Goal: Information Seeking & Learning: Find specific fact

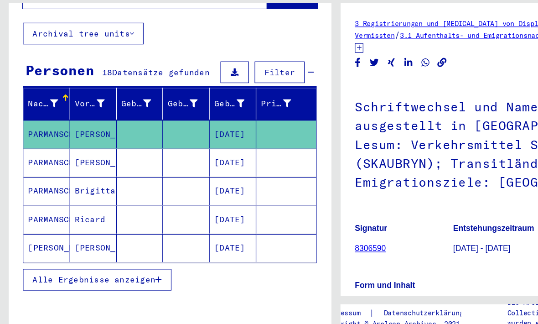
scroll to position [22, 0]
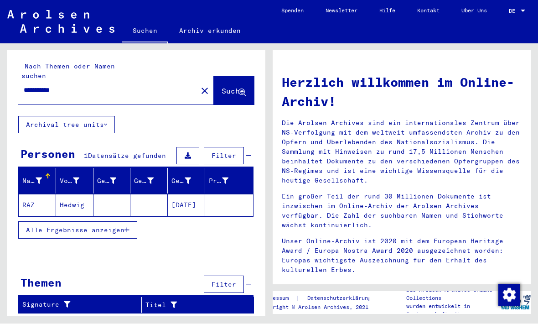
click at [49, 86] on input "**********" at bounding box center [105, 91] width 163 height 10
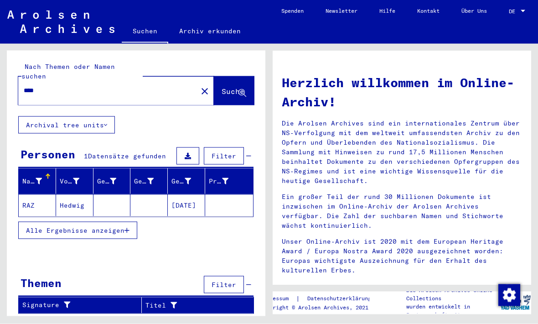
type input "***"
click at [224, 87] on span "Suche" at bounding box center [233, 91] width 23 height 9
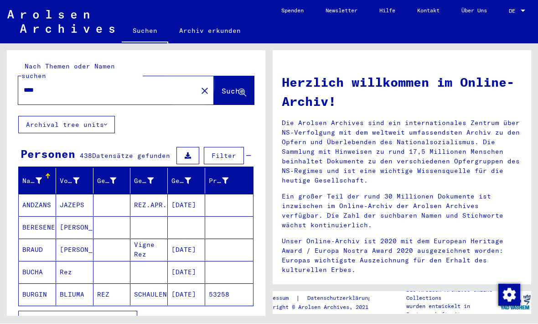
click at [222, 87] on span "Suche" at bounding box center [233, 91] width 23 height 9
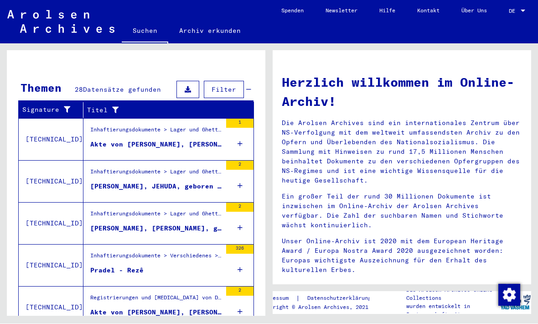
scroll to position [22, 0]
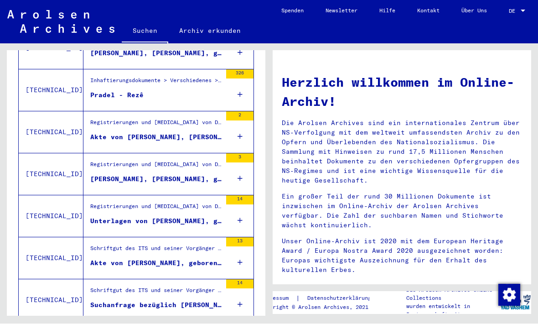
scroll to position [290, 0]
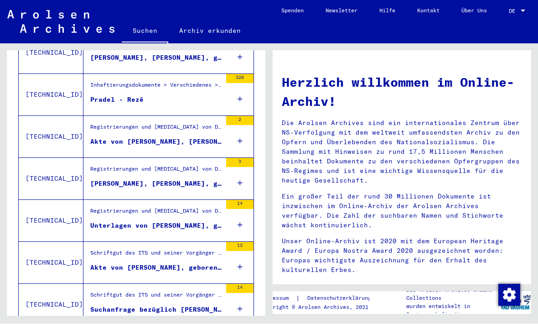
click at [130, 263] on div "Akte von REZ, JAN, geboren am 04.07.1922" at bounding box center [155, 268] width 131 height 10
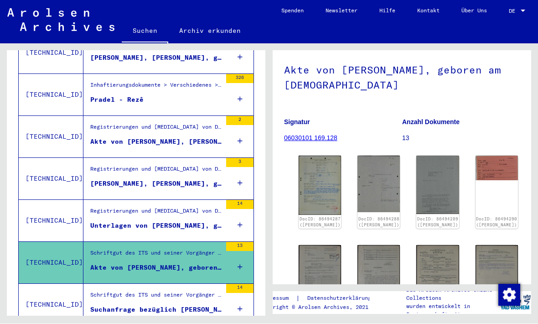
scroll to position [57, 0]
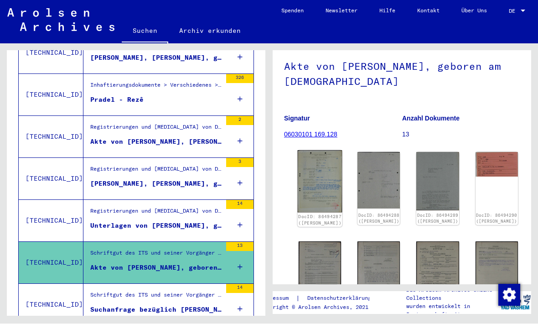
click at [311, 150] on img at bounding box center [320, 181] width 45 height 62
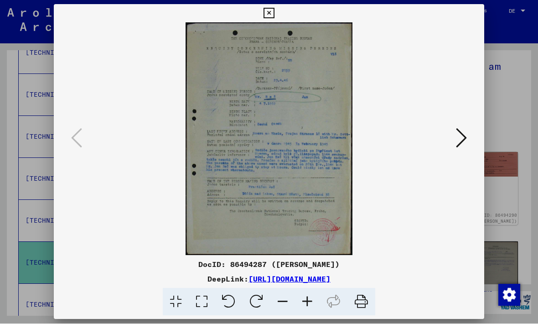
click at [460, 136] on icon at bounding box center [461, 138] width 11 height 22
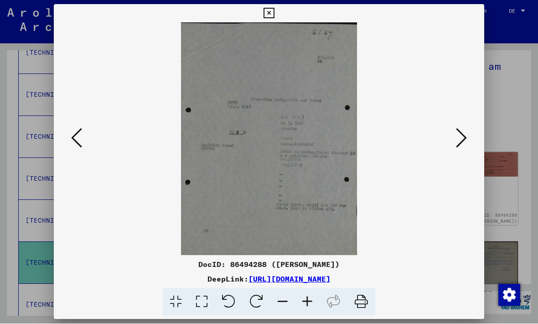
click at [467, 133] on button at bounding box center [461, 139] width 16 height 26
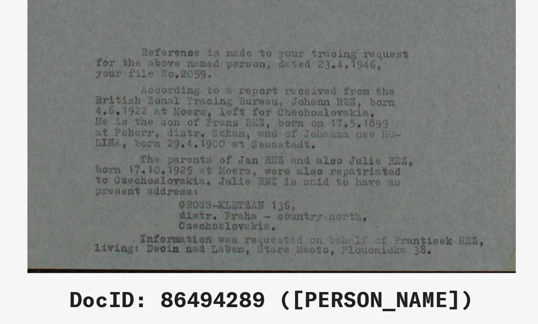
click at [151, 52] on img at bounding box center [269, 139] width 368 height 233
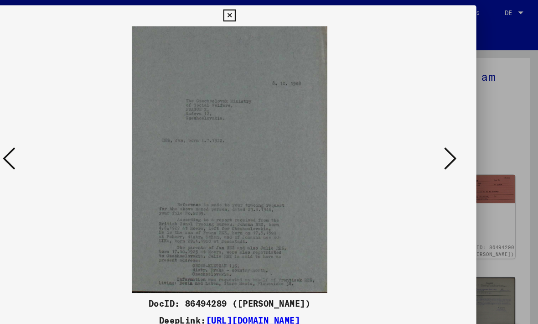
scroll to position [0, 0]
click at [456, 137] on icon at bounding box center [461, 138] width 11 height 22
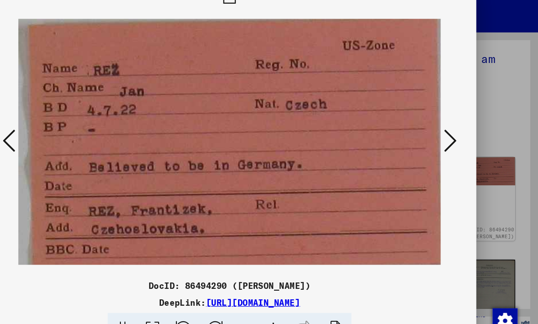
click at [456, 127] on icon at bounding box center [461, 138] width 11 height 22
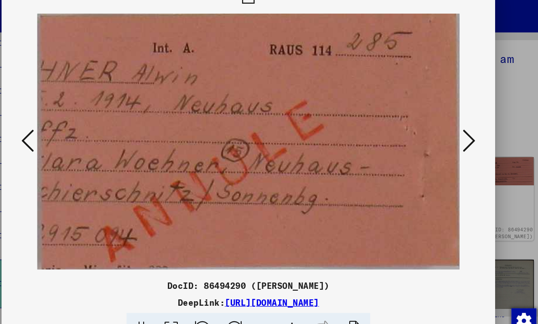
click at [456, 128] on icon at bounding box center [461, 138] width 11 height 22
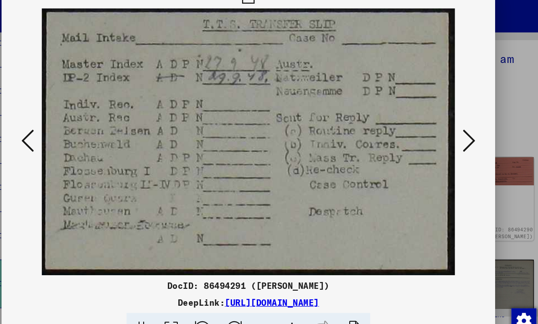
click at [456, 131] on icon at bounding box center [461, 138] width 11 height 22
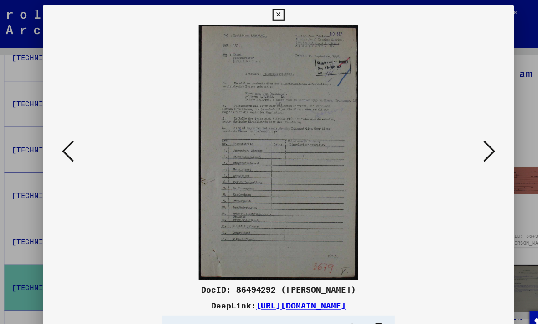
click at [456, 142] on icon at bounding box center [461, 138] width 11 height 22
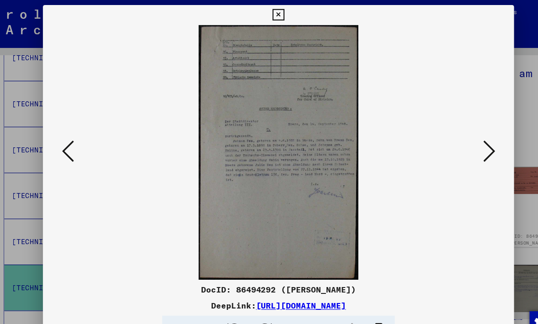
click at [456, 130] on icon at bounding box center [461, 138] width 11 height 22
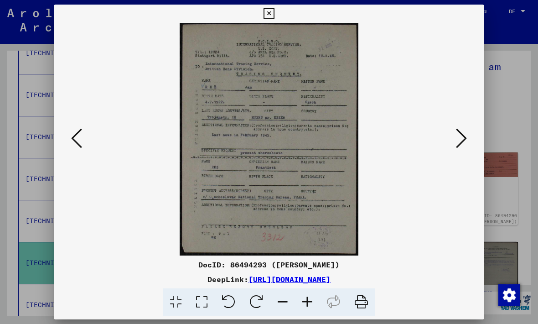
click at [465, 134] on icon at bounding box center [461, 138] width 11 height 22
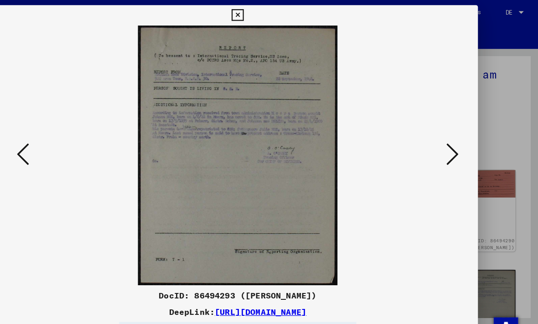
click at [456, 145] on icon at bounding box center [461, 138] width 11 height 22
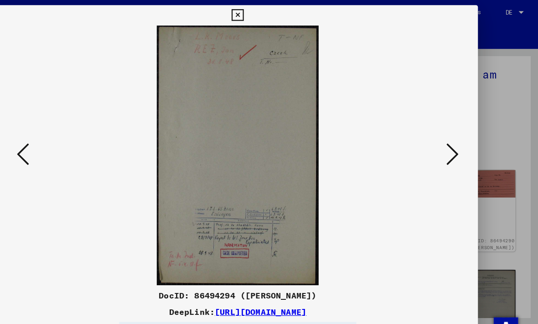
click at [456, 143] on icon at bounding box center [461, 138] width 11 height 22
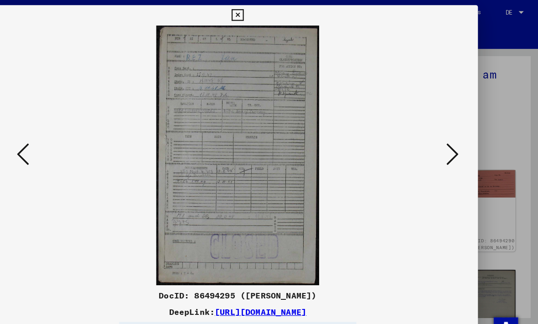
click at [456, 140] on icon at bounding box center [461, 138] width 11 height 22
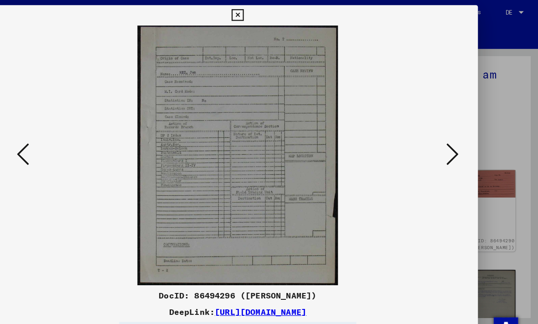
click at [456, 146] on icon at bounding box center [461, 138] width 11 height 22
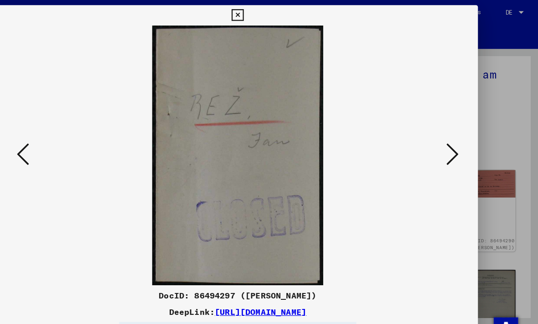
click at [456, 137] on icon at bounding box center [461, 138] width 11 height 22
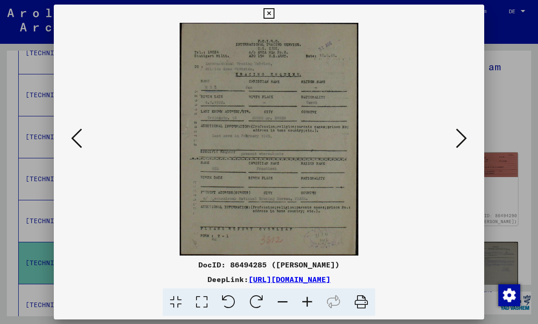
click at [463, 136] on icon at bounding box center [461, 138] width 11 height 22
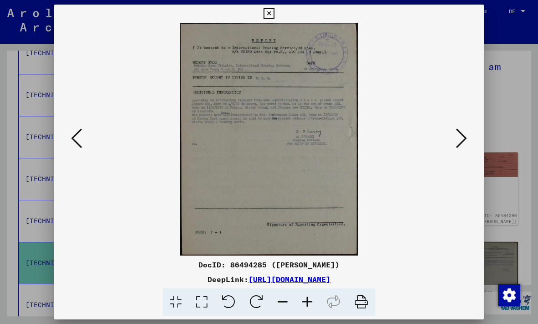
click at [455, 146] on button at bounding box center [461, 139] width 16 height 26
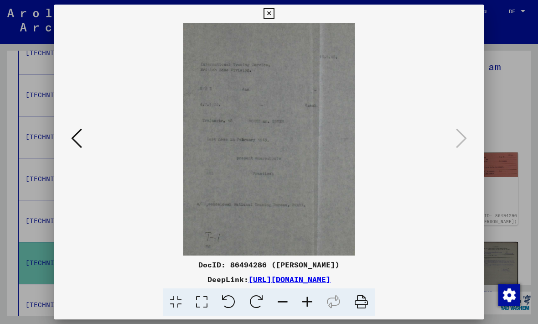
click at [452, 144] on img at bounding box center [269, 139] width 368 height 233
click at [277, 21] on button at bounding box center [269, 14] width 16 height 18
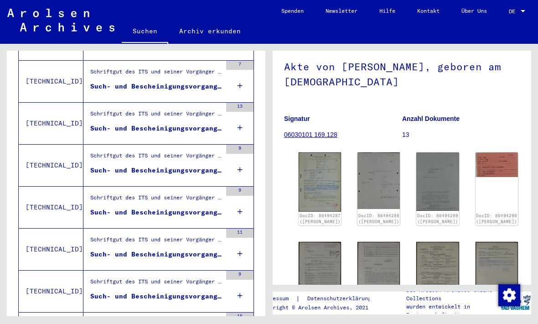
click at [534, 57] on div "6 Schriftgut des ITS und seiner Vorgänger / 6.3 Bearbeitung von Anfragen / 6.3.…" at bounding box center [403, 180] width 269 height 272
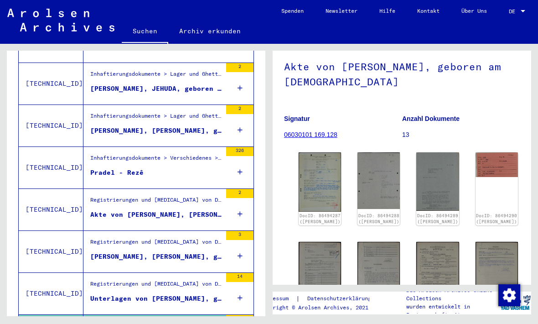
scroll to position [218, 0]
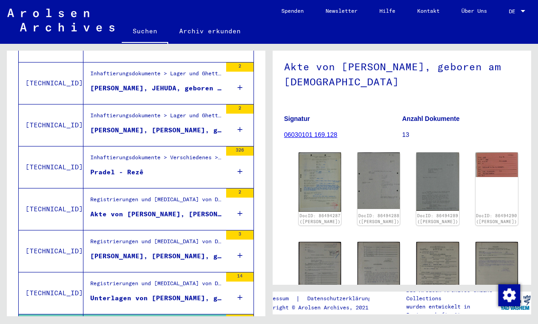
click at [171, 251] on div "Akte von REZ, JUSTINA, geboren am 07.04.1920, geboren in Dravograd" at bounding box center [155, 256] width 131 height 10
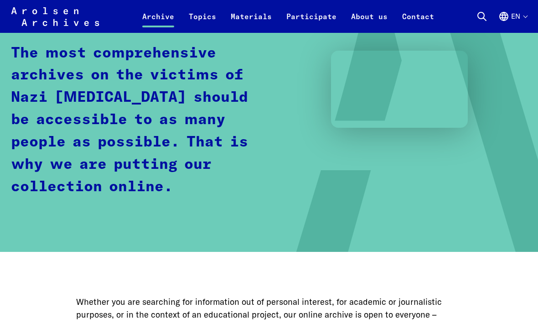
scroll to position [124, 0]
